Goal: Navigation & Orientation: Find specific page/section

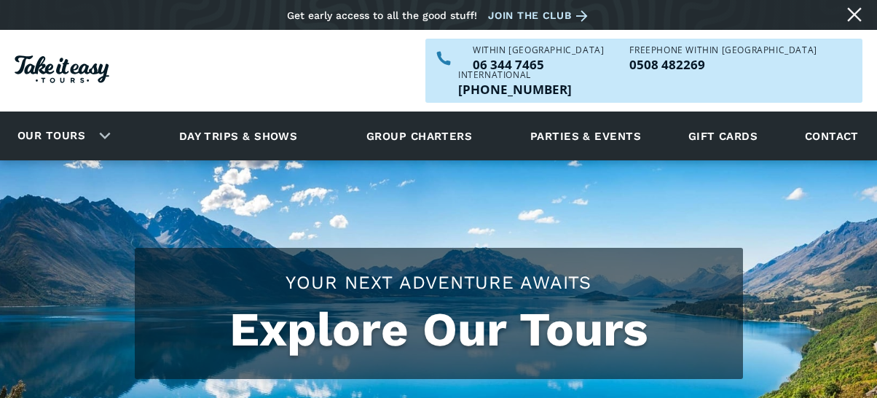
click at [265, 116] on link "Day trips & shows" at bounding box center [238, 136] width 155 height 40
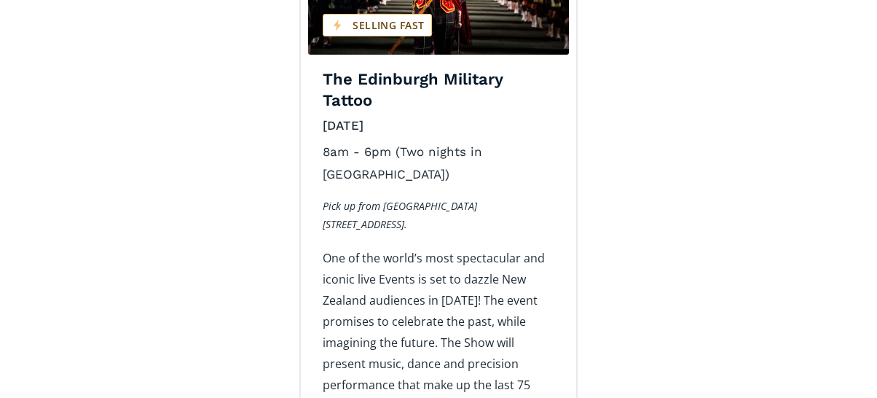
scroll to position [2551, 0]
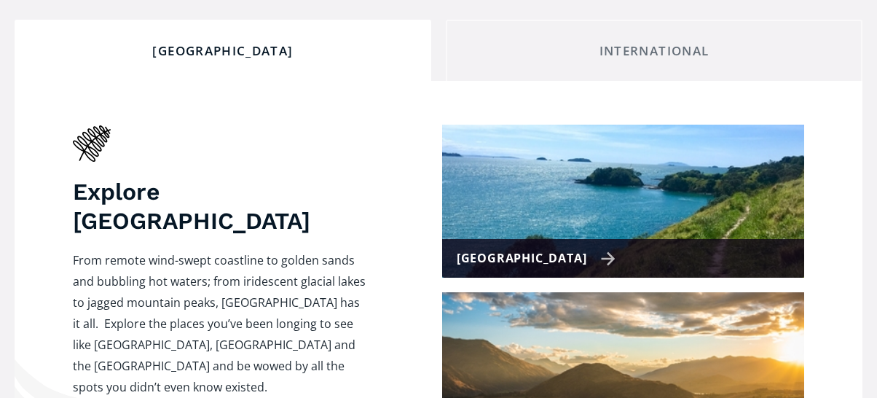
scroll to position [583, 0]
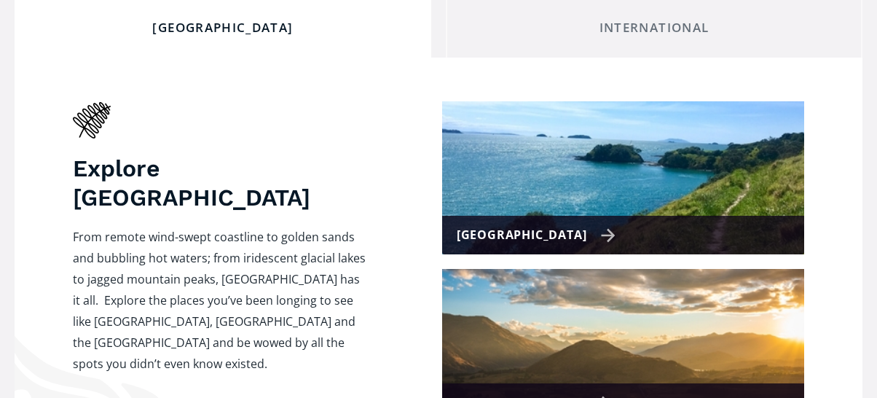
click at [576, 224] on div "[GEOGRAPHIC_DATA]" at bounding box center [537, 234] width 160 height 21
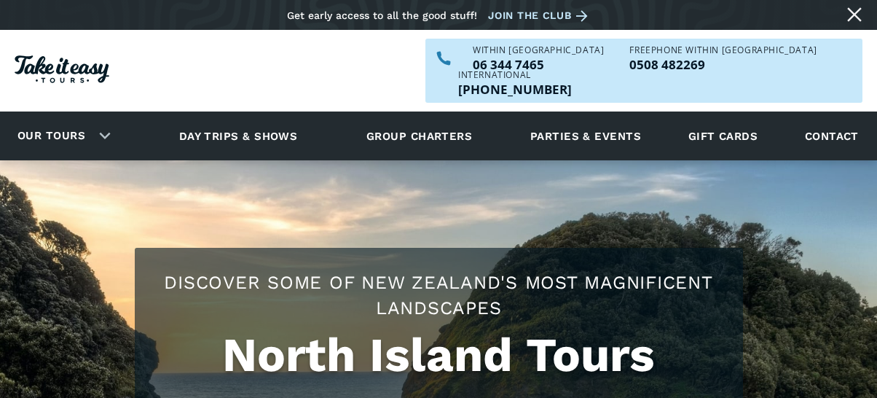
checkbox input "true"
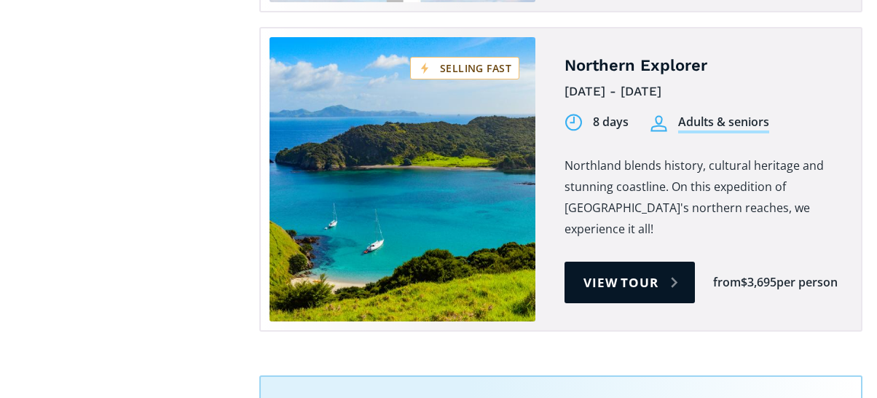
scroll to position [2696, 0]
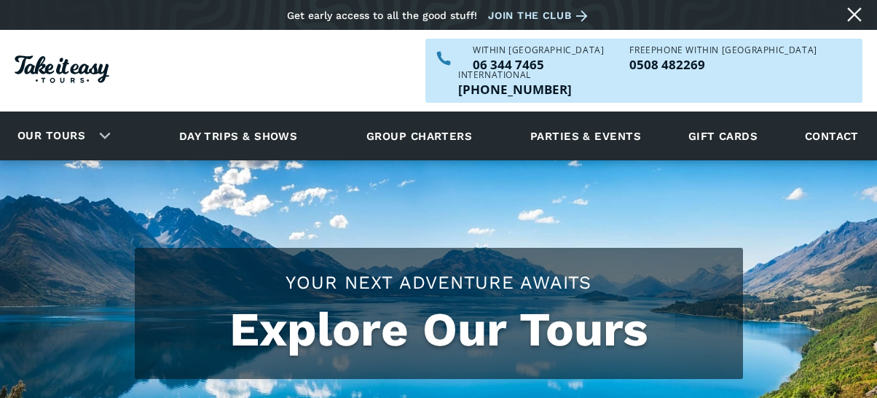
scroll to position [583, 0]
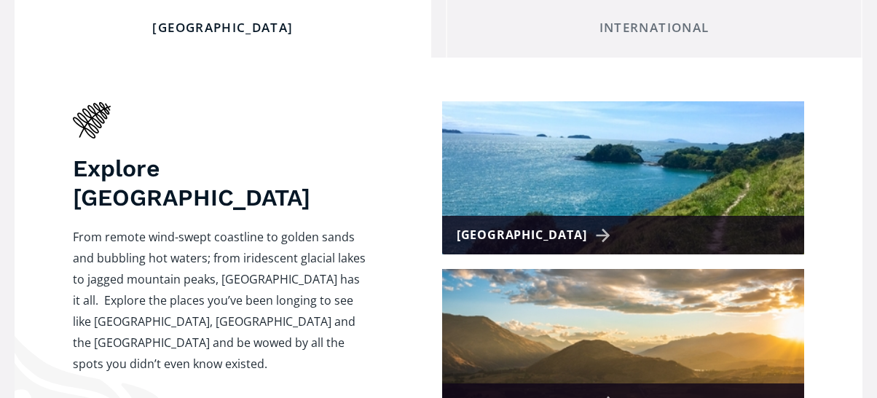
click at [576, 392] on div "[GEOGRAPHIC_DATA]" at bounding box center [537, 402] width 160 height 21
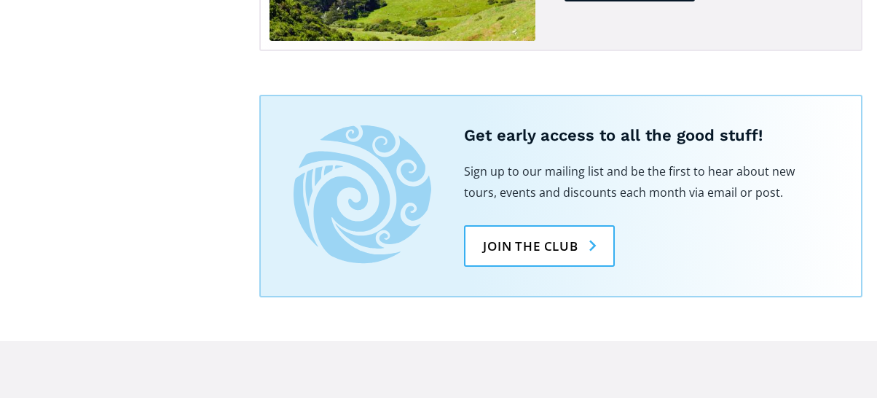
scroll to position [1968, 0]
